Goal: Find specific page/section: Find specific page/section

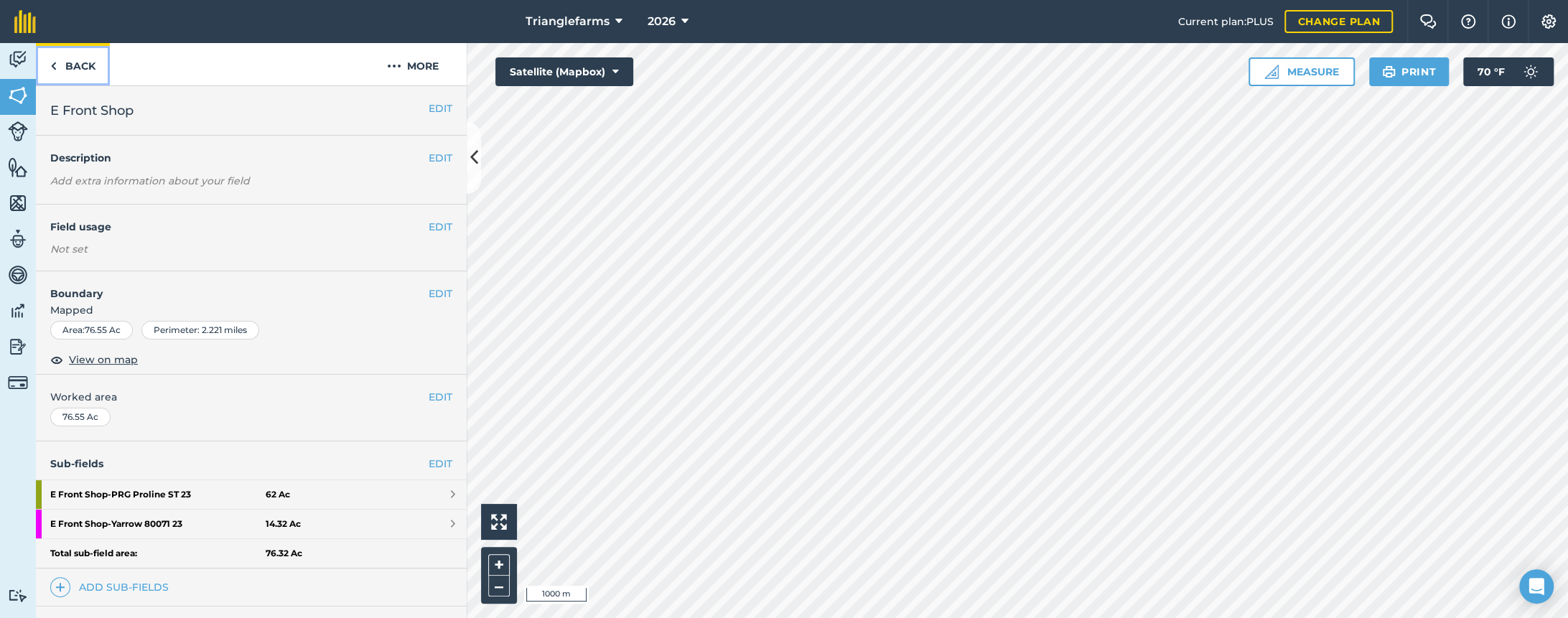
click at [67, 58] on link "Back" at bounding box center [73, 64] width 74 height 42
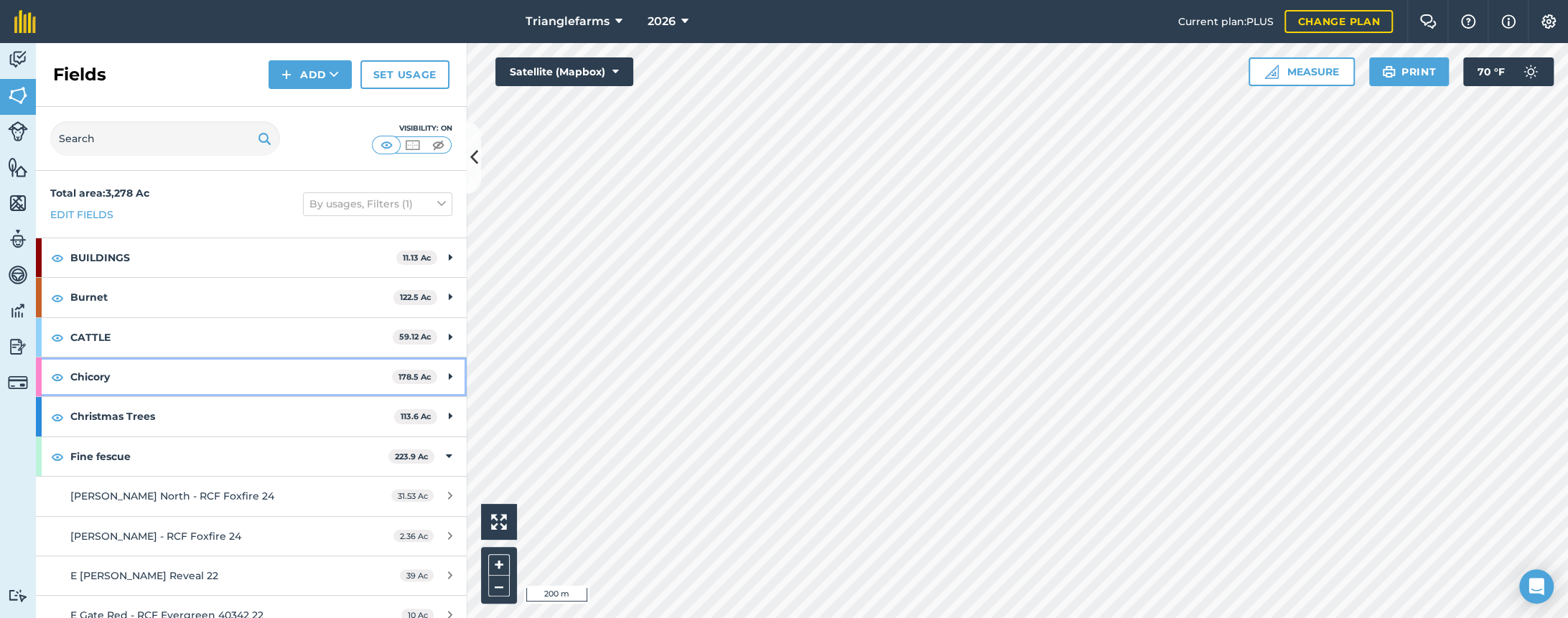
click at [183, 376] on strong "Chicory" at bounding box center [231, 376] width 321 height 39
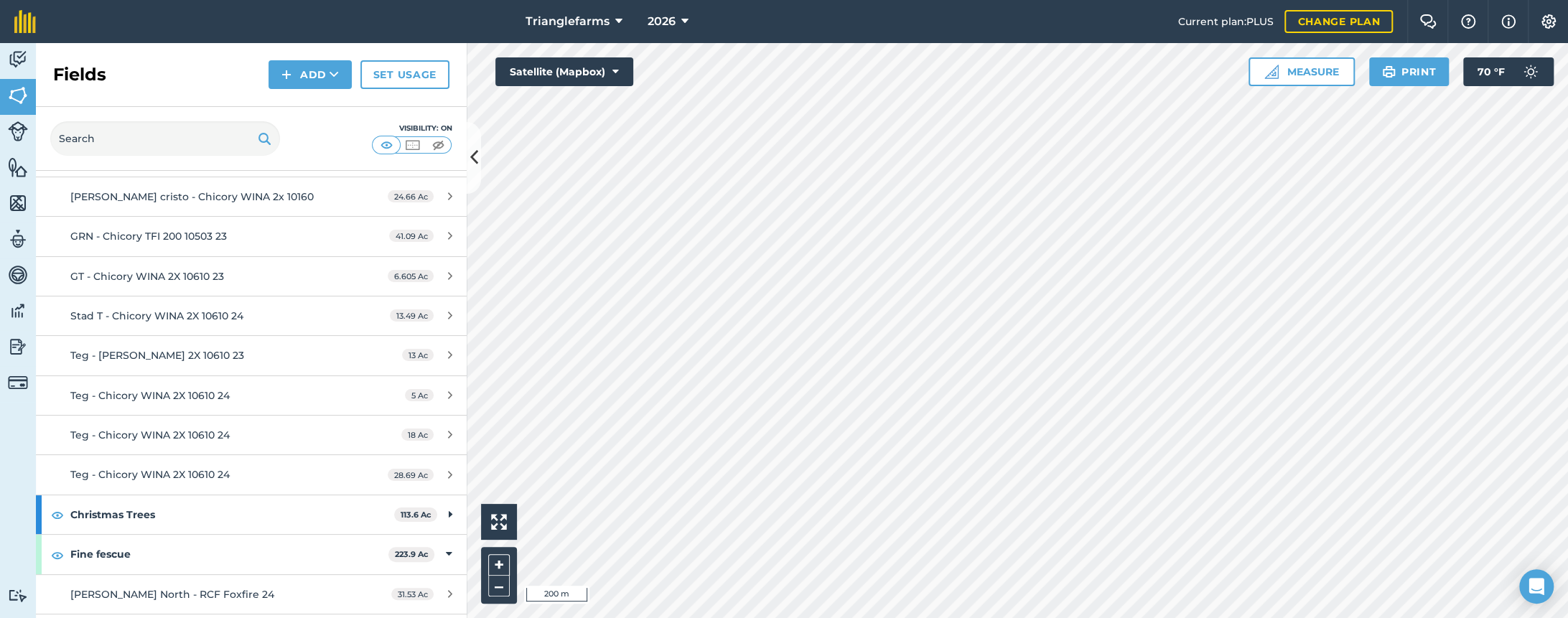
scroll to position [261, 0]
click at [665, 23] on span "2026" at bounding box center [662, 22] width 28 height 17
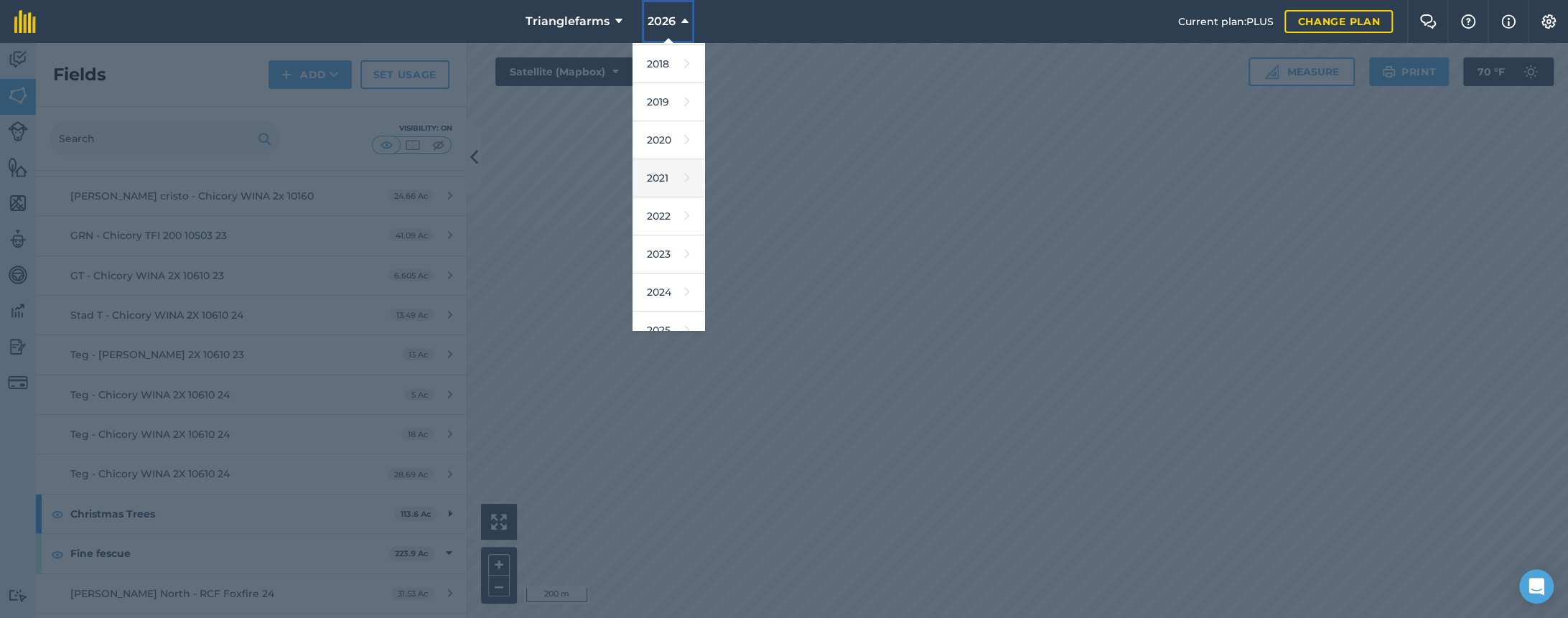
scroll to position [65, 0]
click at [653, 297] on link "2025" at bounding box center [668, 301] width 72 height 38
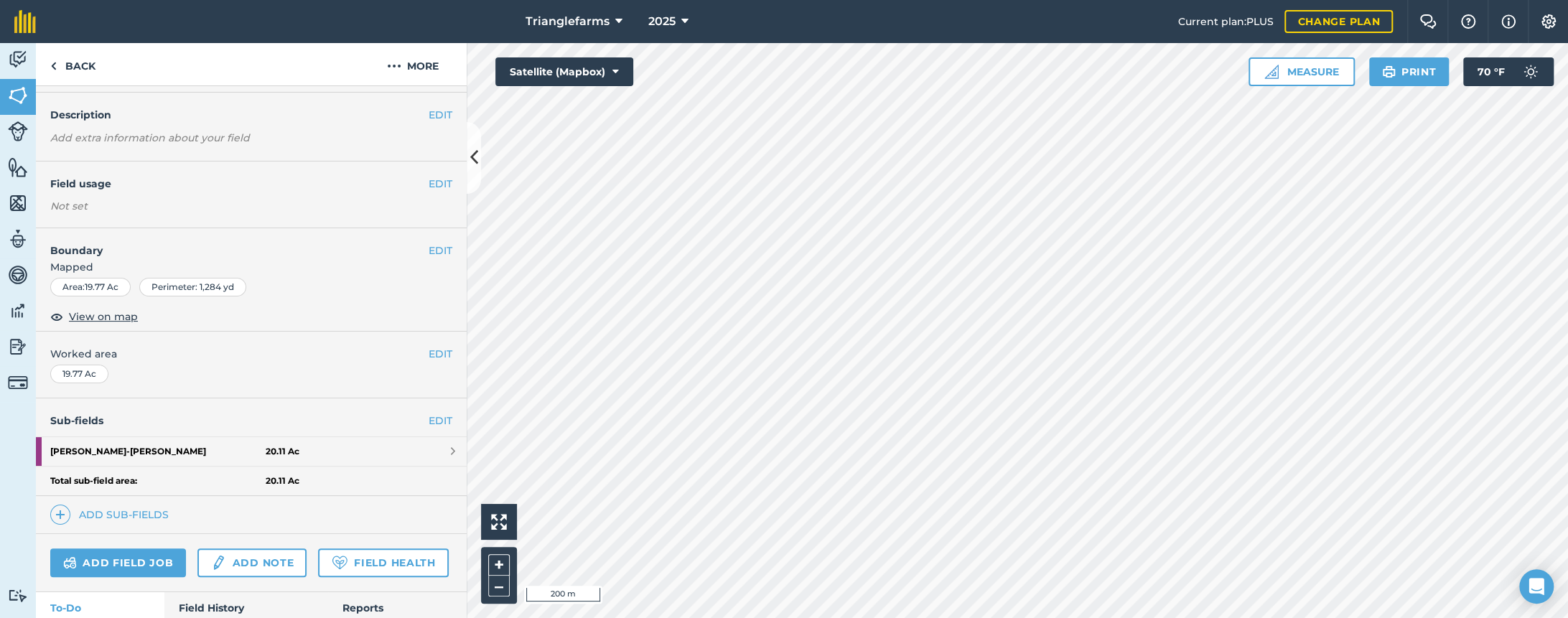
scroll to position [65, 0]
